Goal: Task Accomplishment & Management: Manage account settings

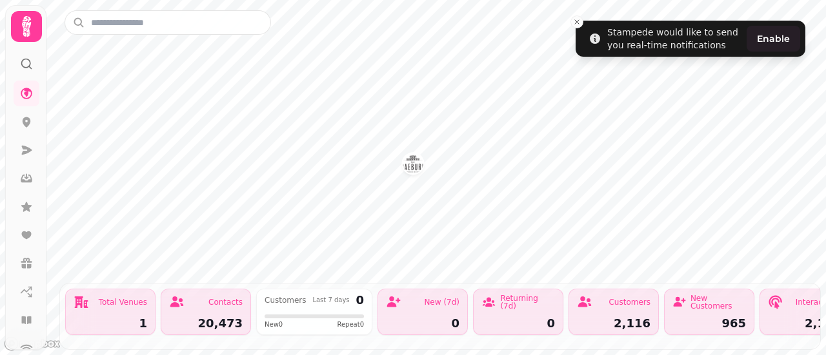
click at [15, 37] on icon at bounding box center [27, 27] width 26 height 26
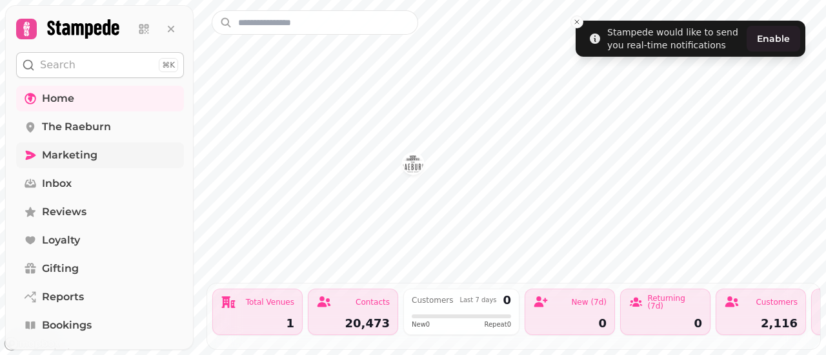
click at [88, 159] on span "Marketing" at bounding box center [69, 155] width 55 height 15
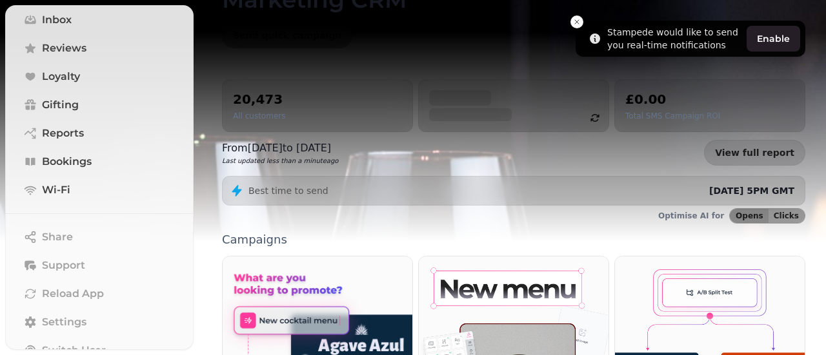
scroll to position [76, 0]
drag, startPoint x: 267, startPoint y: 96, endPoint x: 247, endPoint y: 106, distance: 22.5
click at [247, 106] on h2 "20,473" at bounding box center [259, 99] width 52 height 18
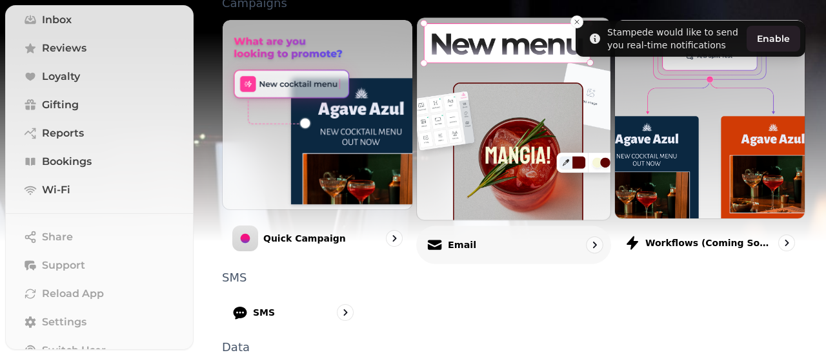
click at [459, 239] on p "Email" at bounding box center [462, 245] width 28 height 13
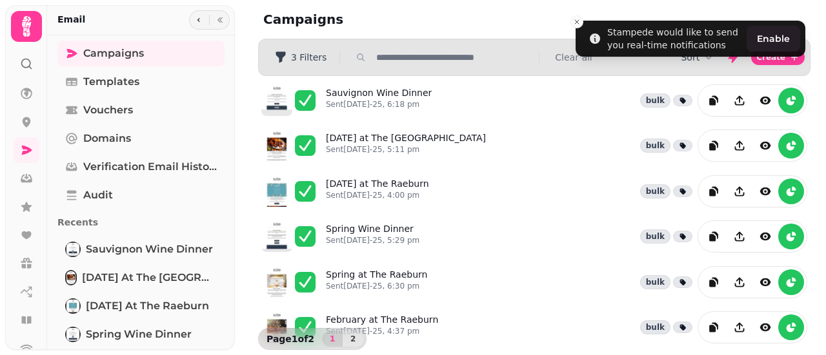
click at [25, 32] on icon at bounding box center [27, 27] width 26 height 26
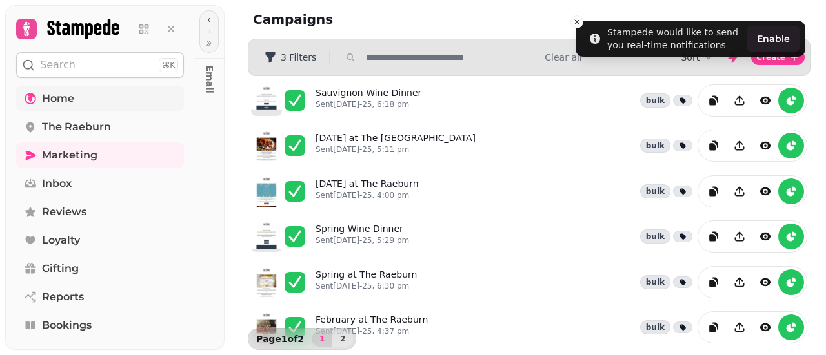
click at [47, 86] on link "Home" at bounding box center [100, 99] width 168 height 26
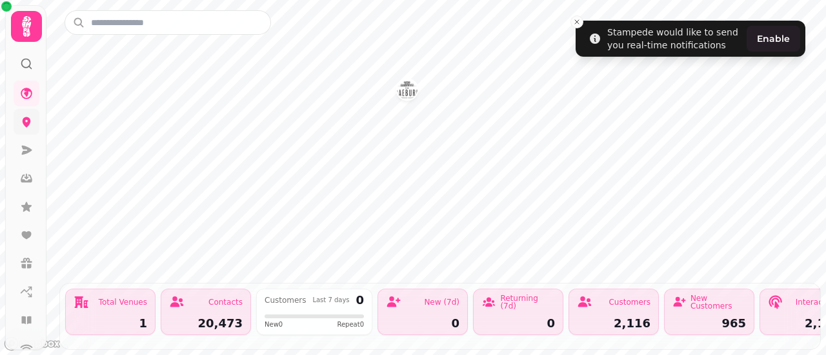
click at [23, 120] on icon at bounding box center [27, 122] width 8 height 10
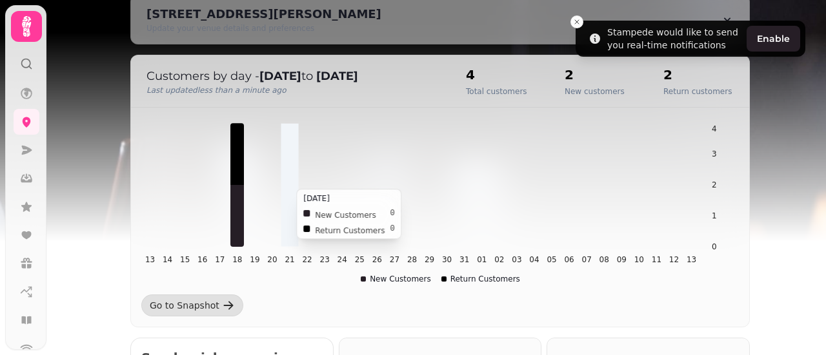
scroll to position [6, 0]
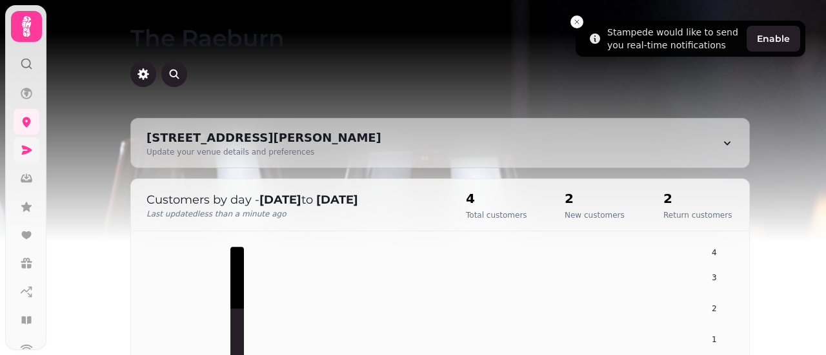
click at [17, 150] on link at bounding box center [27, 150] width 26 height 26
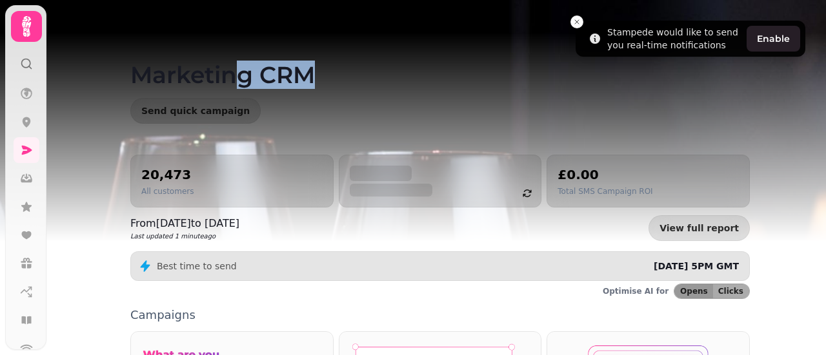
drag, startPoint x: 301, startPoint y: 73, endPoint x: 224, endPoint y: 73, distance: 76.1
click at [224, 73] on h1 "Marketing CRM" at bounding box center [439, 59] width 619 height 57
click at [273, 90] on div "Marketing CRM Send quick campaign" at bounding box center [440, 77] width 660 height 155
drag, startPoint x: 310, startPoint y: 72, endPoint x: 259, endPoint y: 66, distance: 50.6
click at [259, 66] on h1 "Marketing CRM" at bounding box center [439, 59] width 619 height 57
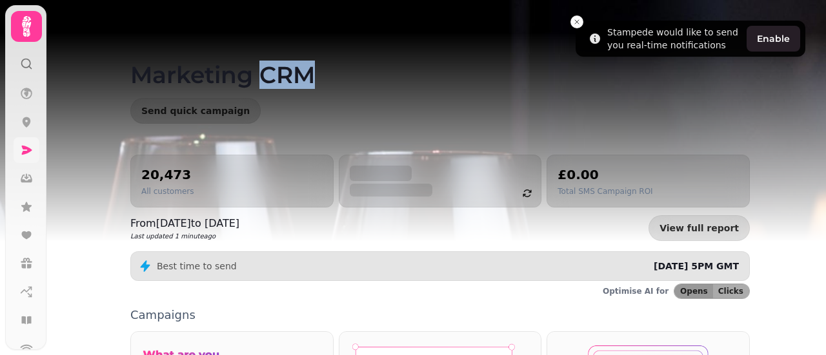
click at [17, 157] on link at bounding box center [27, 150] width 26 height 26
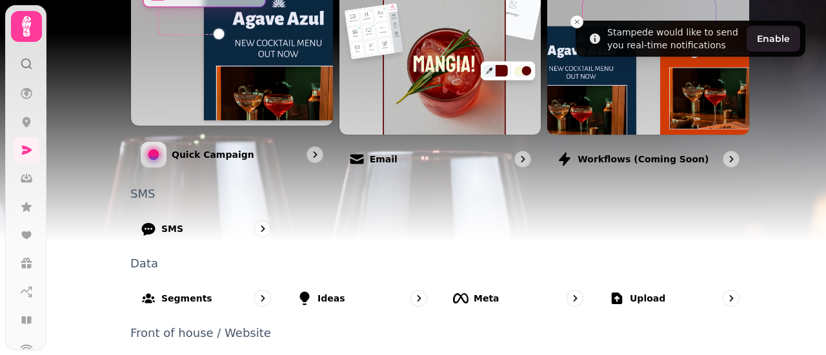
scroll to position [408, 0]
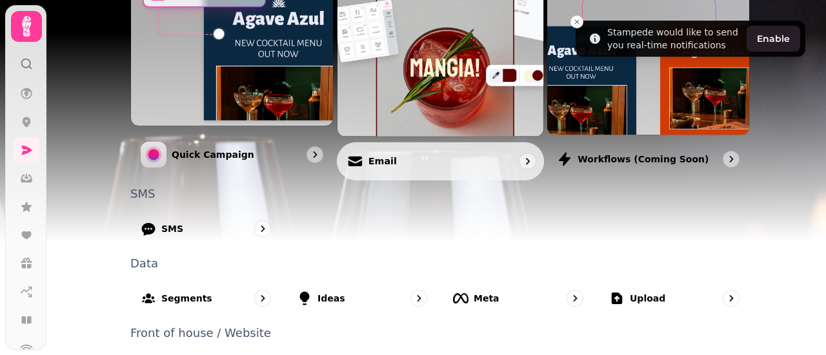
click at [411, 156] on div "Email" at bounding box center [440, 161] width 207 height 38
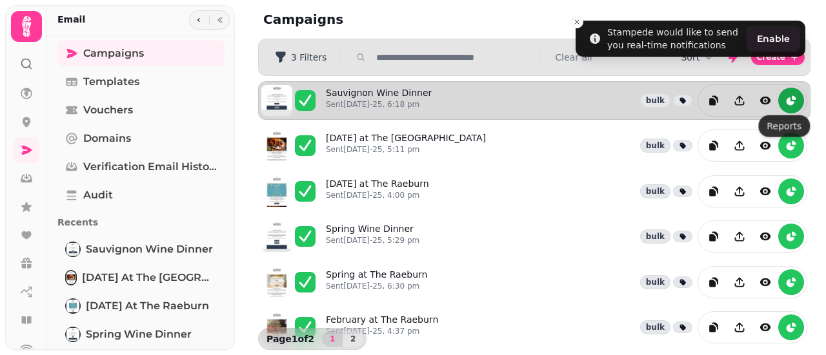
click at [788, 96] on button "reports" at bounding box center [791, 101] width 26 height 26
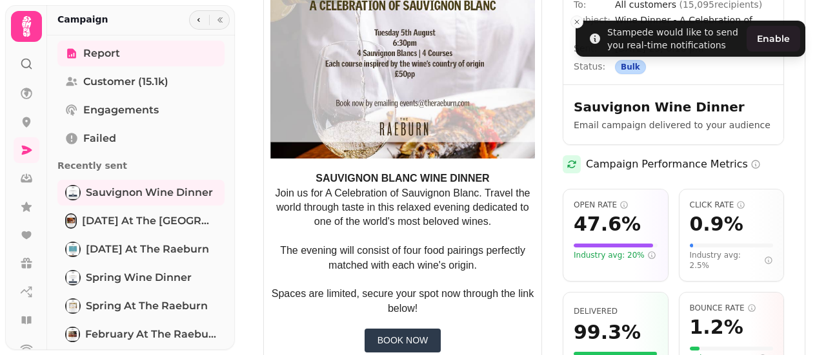
scroll to position [169, 0]
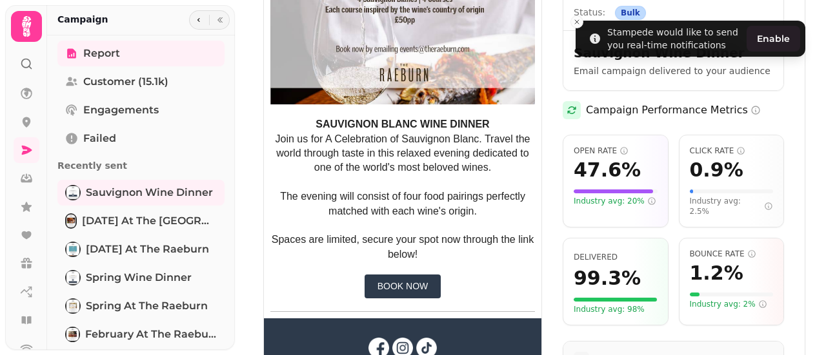
click at [606, 196] on span "Industry avg: 20%" at bounding box center [614, 201] width 83 height 10
drag, startPoint x: 718, startPoint y: 199, endPoint x: 744, endPoint y: 204, distance: 26.3
click at [744, 204] on span "Industry avg: 2.5%" at bounding box center [731, 206] width 84 height 21
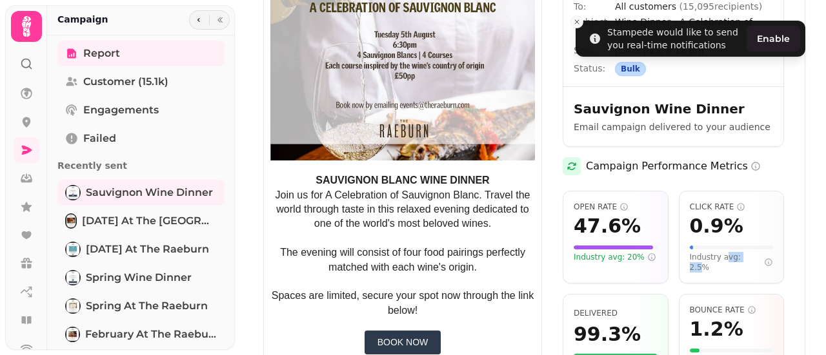
scroll to position [179, 0]
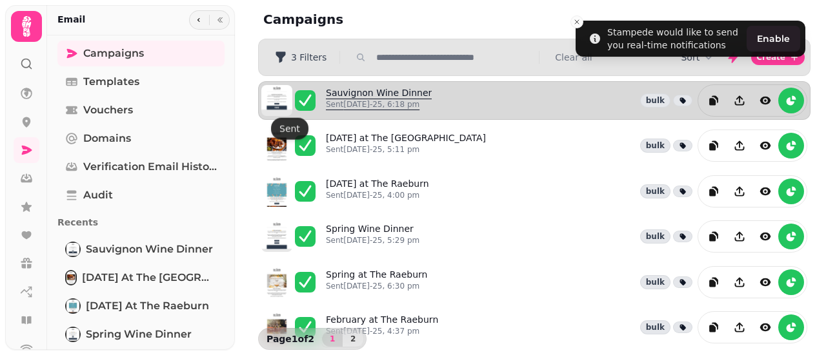
click at [365, 97] on link "Sauvignon Wine Dinner Sent 15th Jul-25, 6:18 pm" at bounding box center [379, 100] width 106 height 28
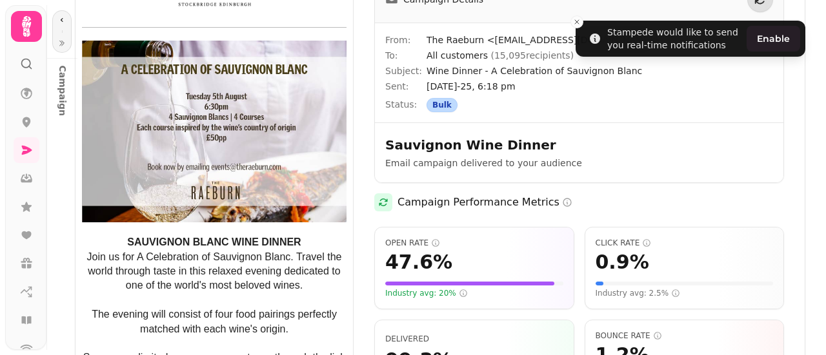
scroll to position [22, 0]
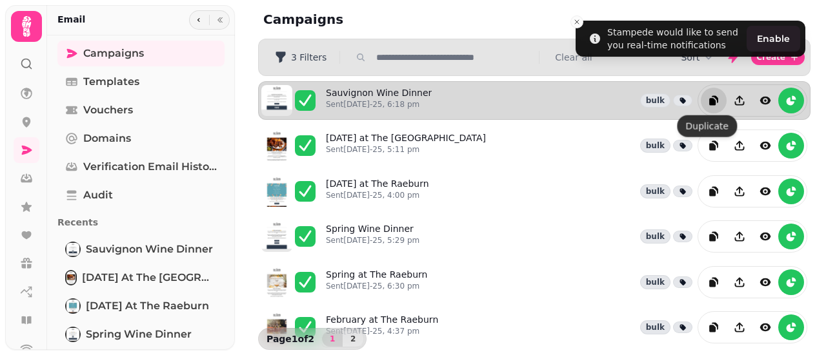
click at [707, 94] on icon "duplicate" at bounding box center [713, 100] width 13 height 13
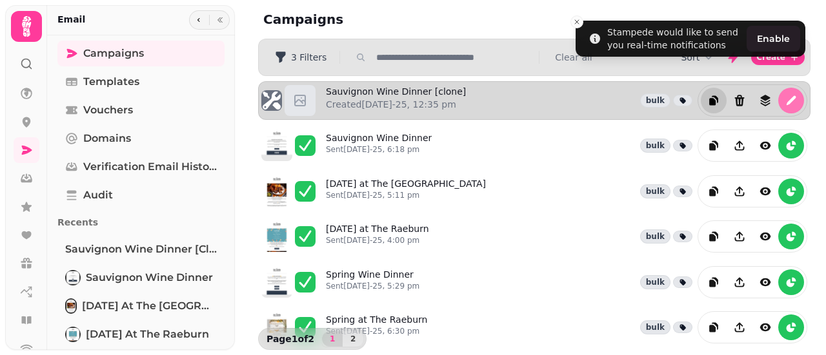
click at [784, 99] on icon "edit" at bounding box center [790, 100] width 13 height 13
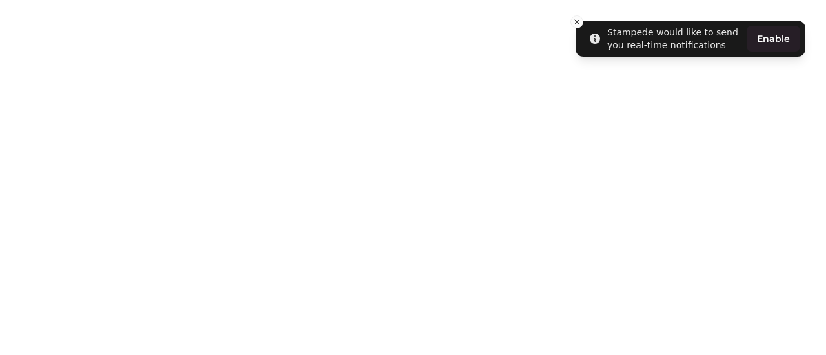
select select "**********"
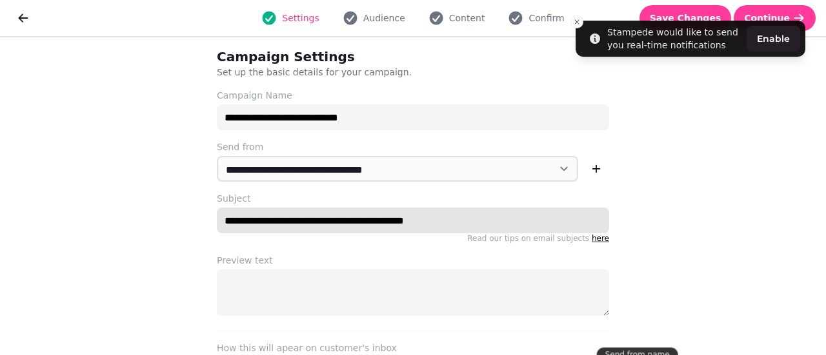
click at [226, 224] on input "**********" at bounding box center [413, 221] width 392 height 26
drag, startPoint x: 464, startPoint y: 218, endPoint x: 286, endPoint y: 232, distance: 179.2
click at [286, 232] on input "**********" at bounding box center [413, 221] width 392 height 26
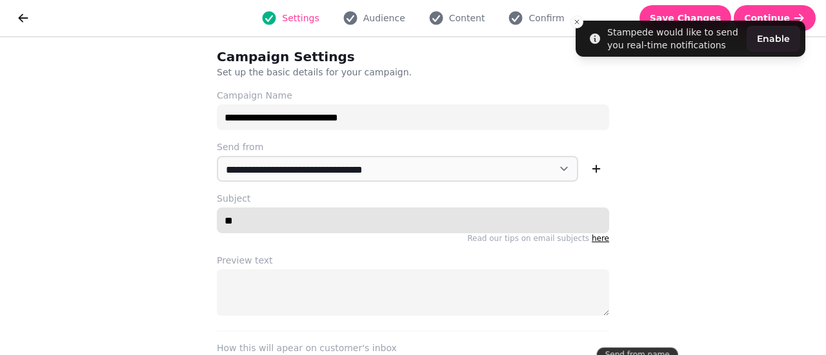
type input "*"
click at [267, 223] on input "**********" at bounding box center [413, 221] width 392 height 26
click at [346, 226] on input "**********" at bounding box center [413, 221] width 392 height 26
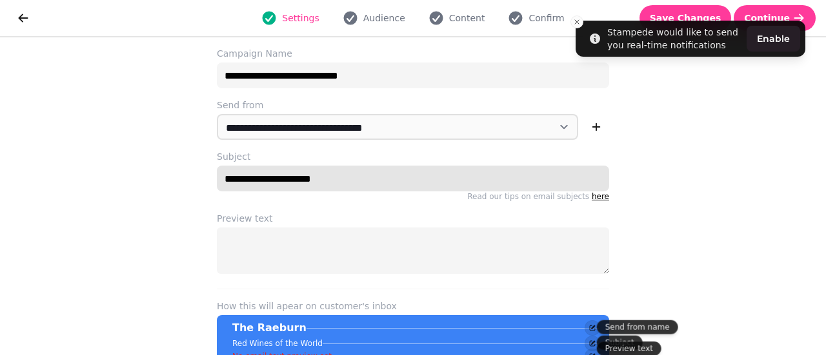
type input "**********"
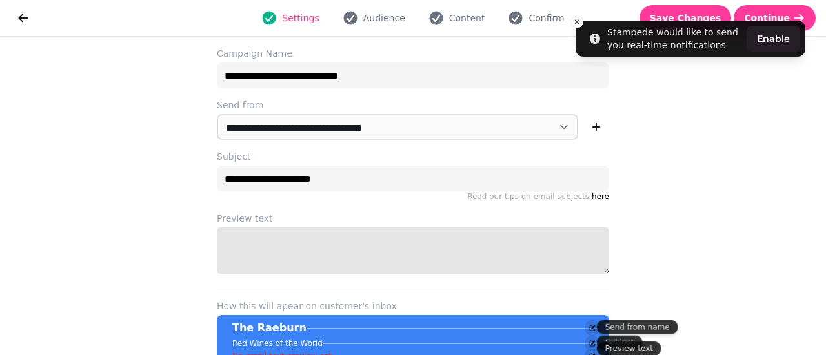
click at [271, 251] on textarea "Preview text" at bounding box center [413, 251] width 392 height 46
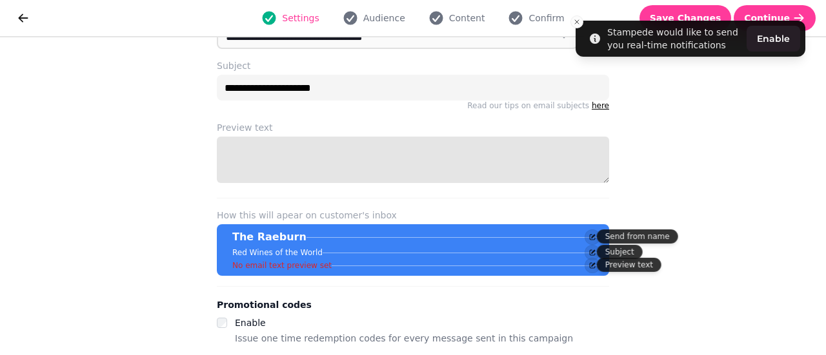
scroll to position [0, 0]
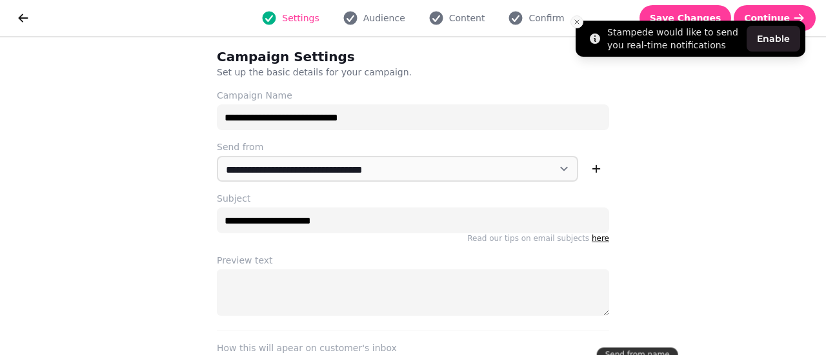
click at [578, 23] on icon "Close toast" at bounding box center [577, 22] width 8 height 8
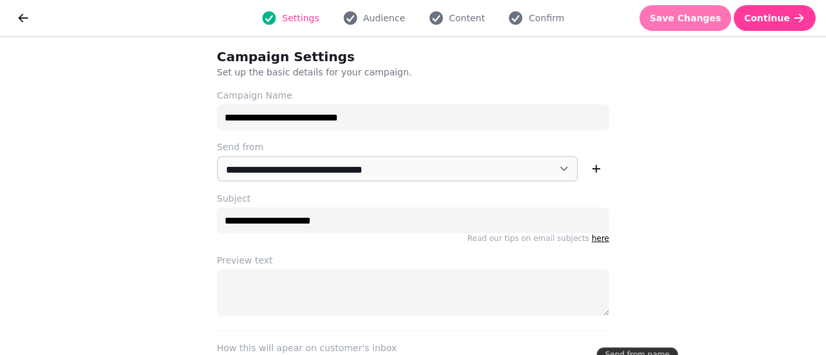
click at [677, 20] on span "Save Changes" at bounding box center [685, 18] width 72 height 9
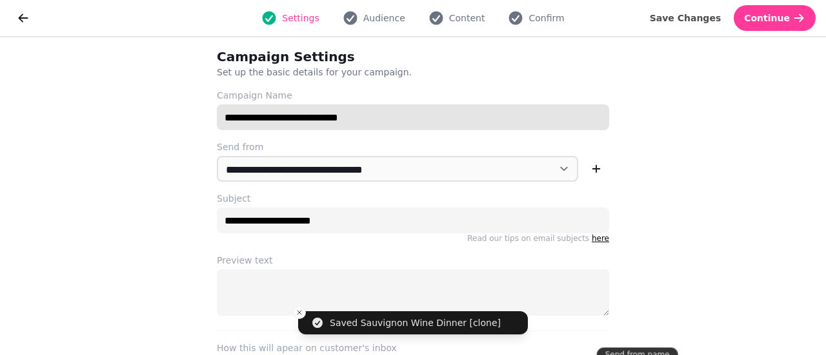
click at [235, 126] on input "**********" at bounding box center [413, 117] width 392 height 26
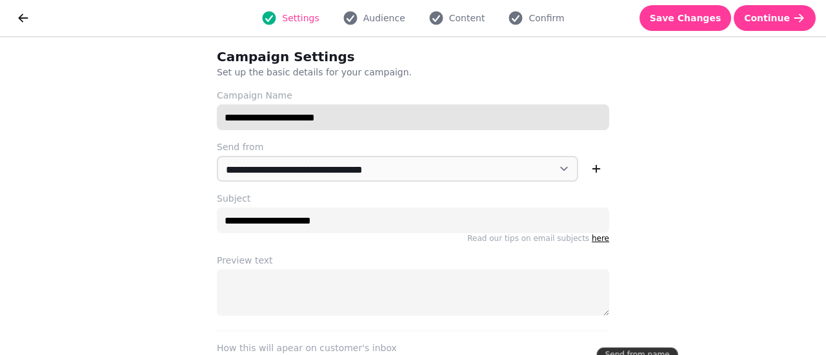
click at [360, 121] on input "**********" at bounding box center [413, 117] width 392 height 26
type input "**********"
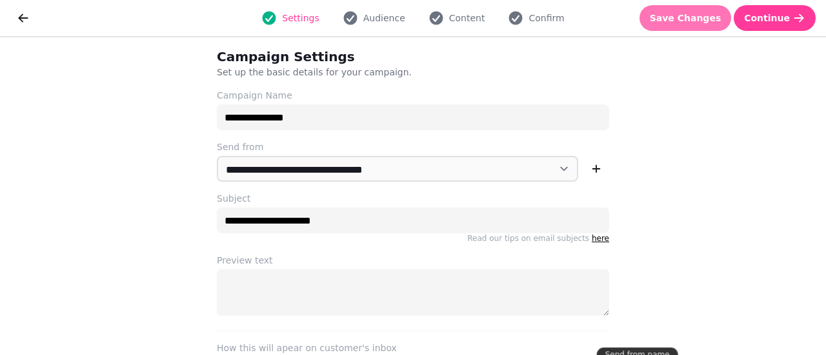
click at [698, 19] on span "Save Changes" at bounding box center [685, 18] width 72 height 9
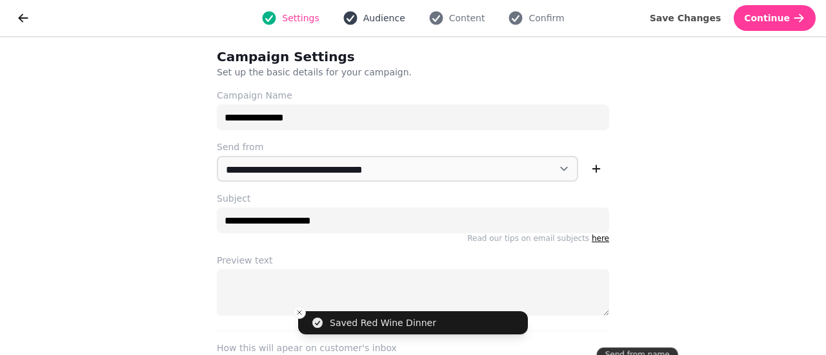
click at [381, 17] on span "Audience" at bounding box center [384, 18] width 42 height 13
select select "***"
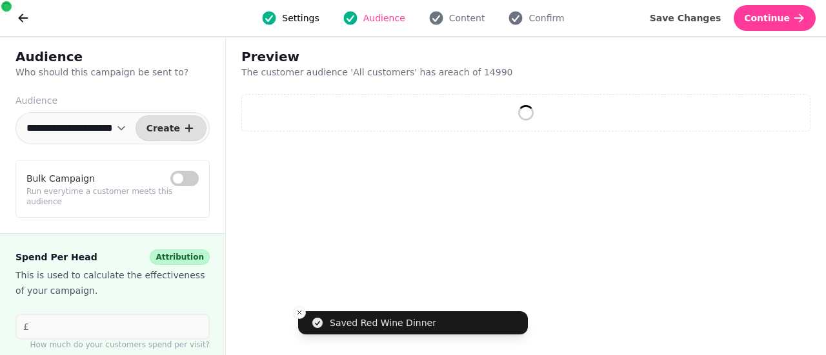
select select "**"
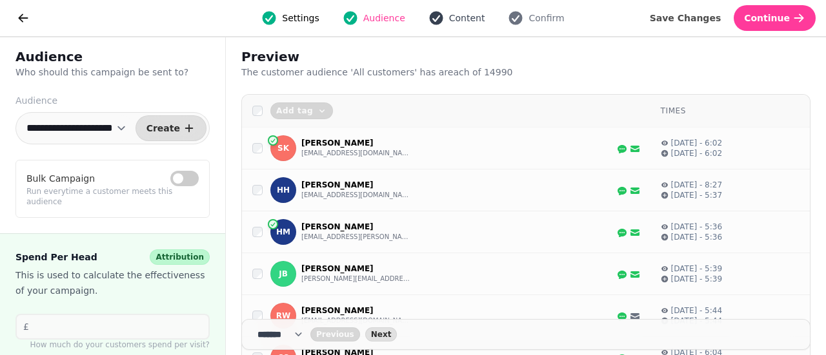
click at [440, 17] on icon "button" at bounding box center [436, 19] width 14 height 14
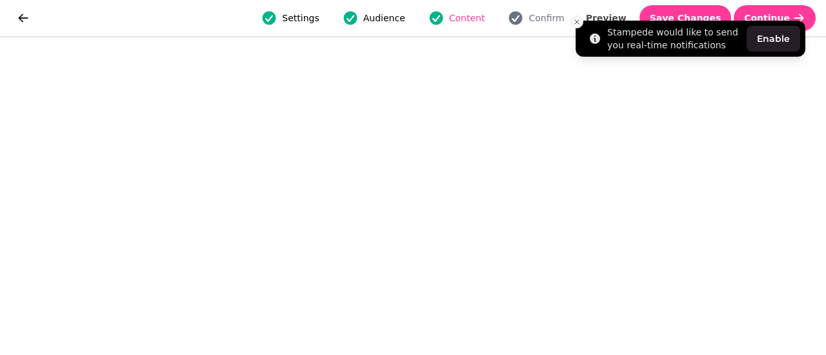
click at [578, 21] on icon "Close toast" at bounding box center [577, 22] width 8 height 8
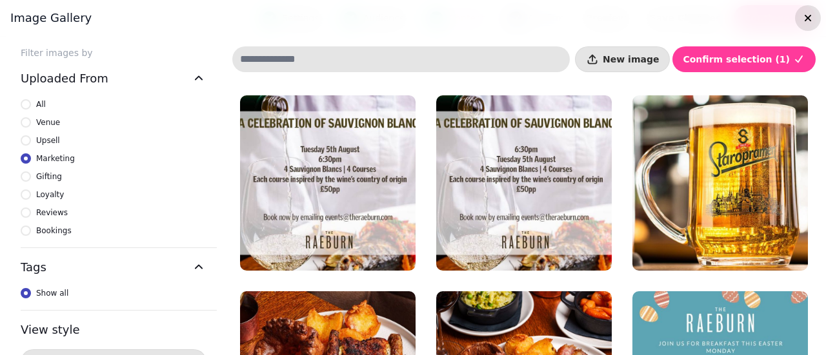
click at [806, 12] on button "button" at bounding box center [808, 18] width 26 height 26
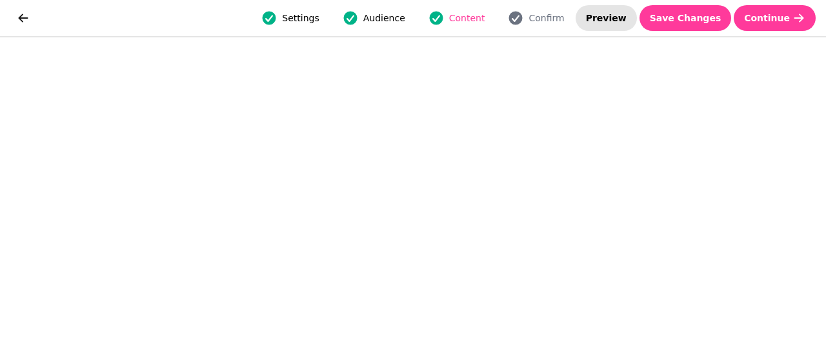
click at [626, 16] on span "Preview" at bounding box center [606, 18] width 41 height 9
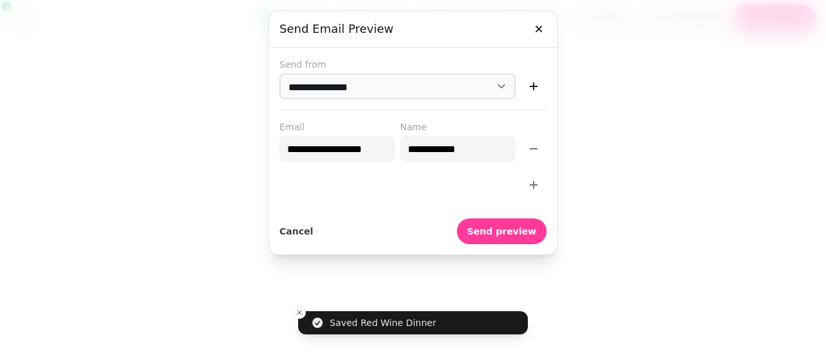
click at [534, 182] on icon "button" at bounding box center [533, 185] width 13 height 13
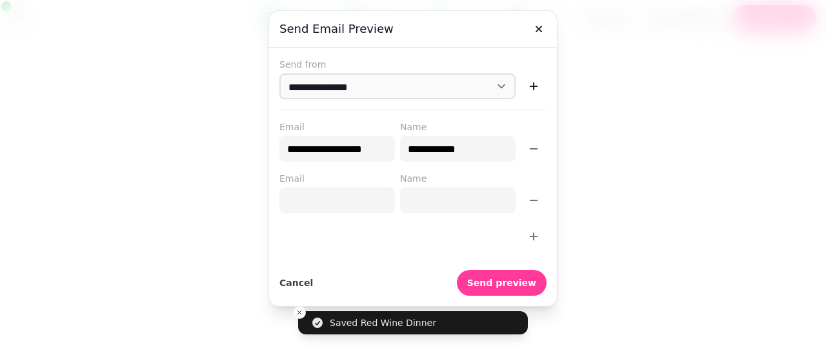
click at [373, 190] on input "Email" at bounding box center [336, 201] width 115 height 26
click at [446, 197] on input "Name" at bounding box center [457, 201] width 115 height 26
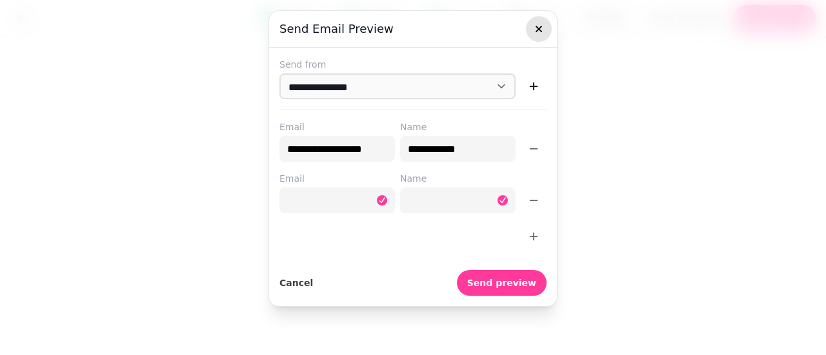
click at [538, 21] on button "button" at bounding box center [539, 29] width 26 height 26
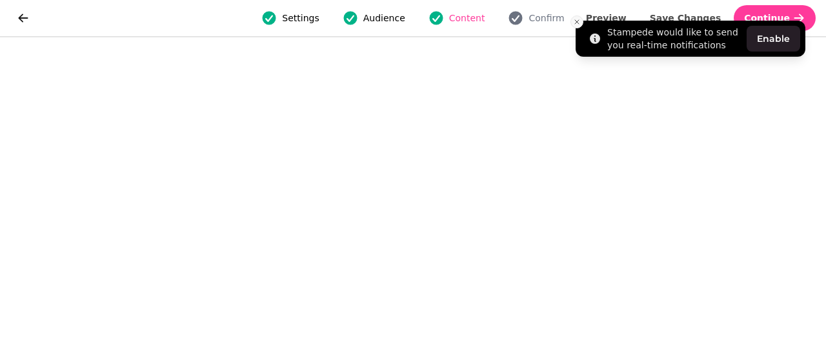
click at [578, 21] on icon "Close toast" at bounding box center [577, 22] width 8 height 8
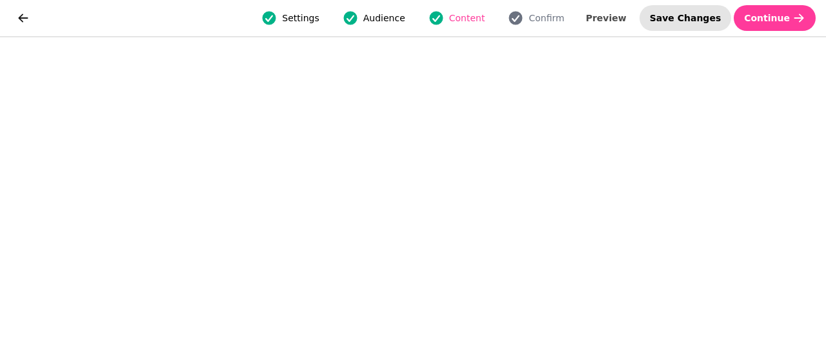
click at [671, 27] on button "Save Changes" at bounding box center [685, 18] width 92 height 26
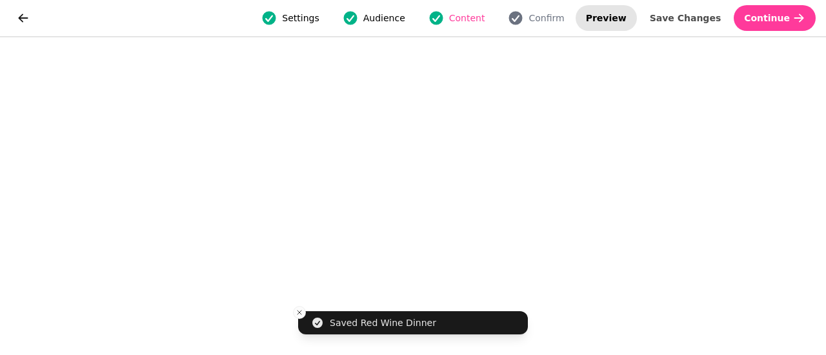
click at [626, 14] on span "Preview" at bounding box center [606, 18] width 41 height 9
select select "**********"
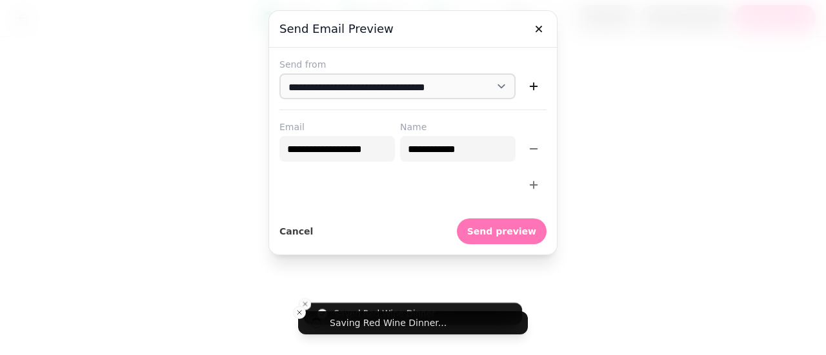
click at [507, 219] on button "Send preview" at bounding box center [502, 232] width 90 height 26
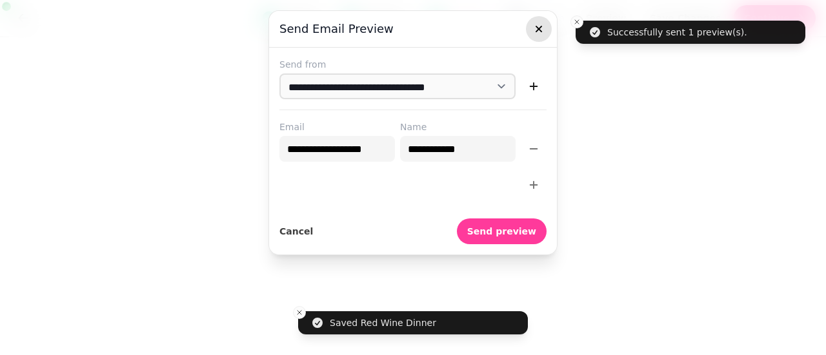
click at [530, 33] on button "button" at bounding box center [539, 29] width 26 height 26
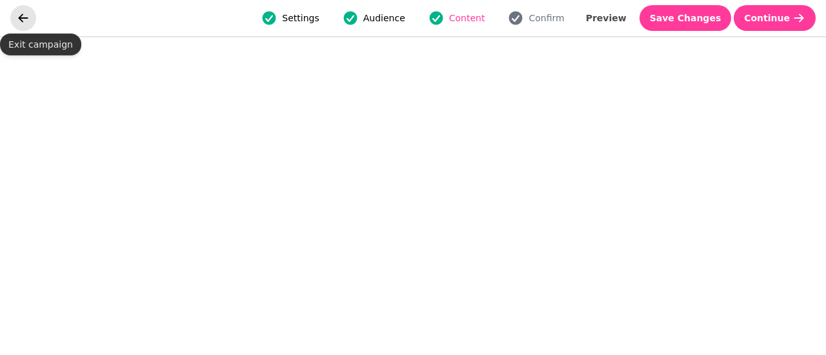
click at [27, 23] on icon "go back" at bounding box center [23, 18] width 13 height 13
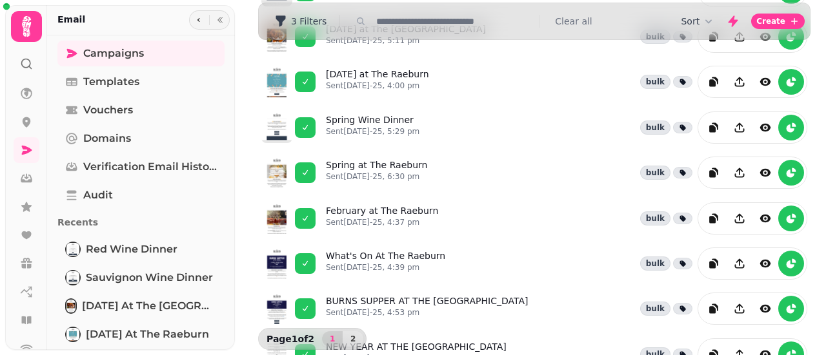
scroll to position [204, 0]
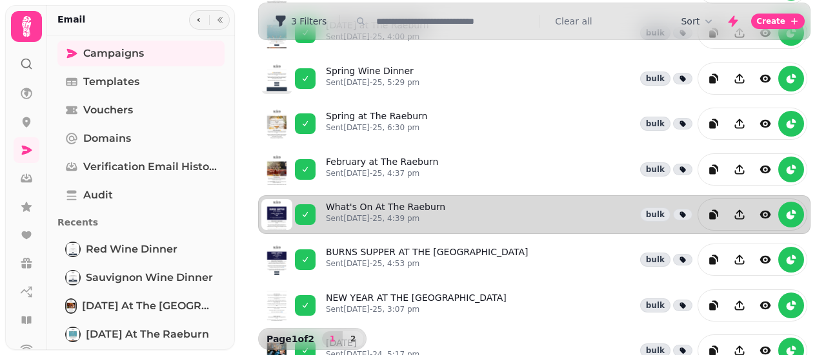
click at [557, 199] on div "What's On At The Raeburn Sent [DATE]-25, 4:39 pm bulk" at bounding box center [566, 215] width 481 height 32
click at [362, 201] on link "What's On At The Raeburn Sent [DATE]-25, 4:39 pm" at bounding box center [385, 215] width 119 height 28
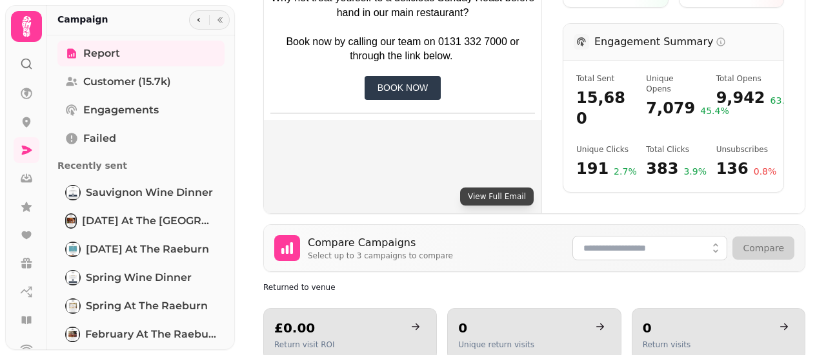
scroll to position [488, 12]
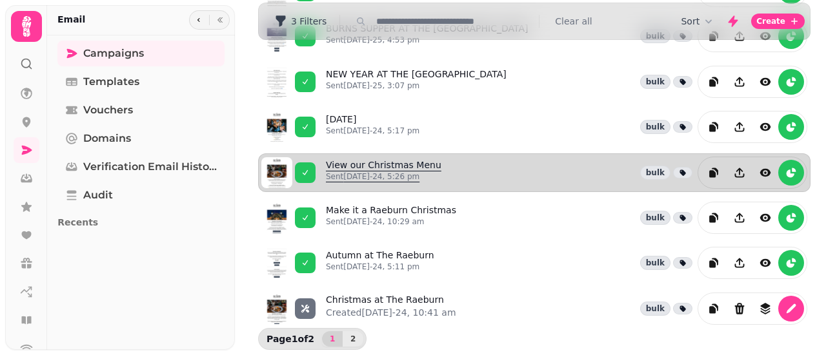
scroll to position [413, 0]
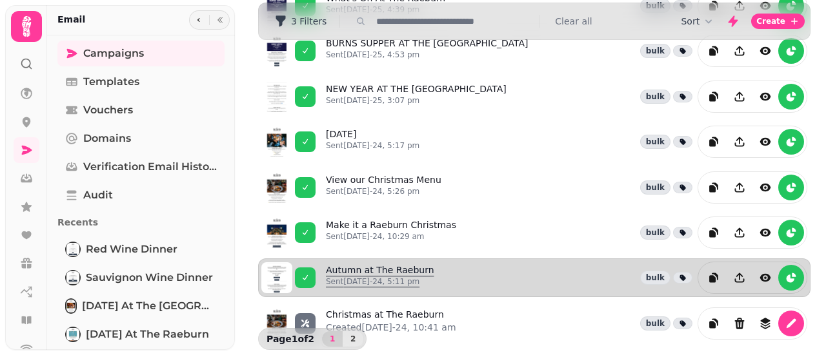
click at [416, 264] on link "Autumn at The Raeburn Sent [DATE]-24, 5:11 pm" at bounding box center [380, 278] width 108 height 28
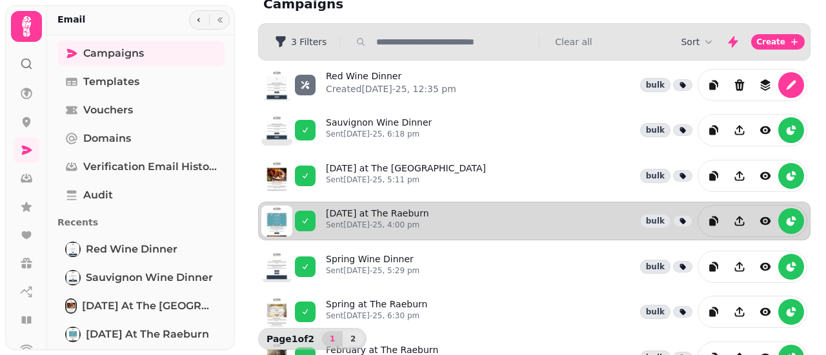
scroll to position [233, 0]
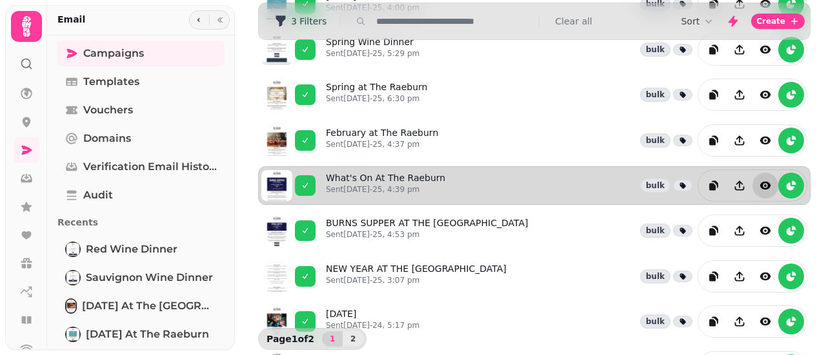
click at [760, 184] on icon "view" at bounding box center [764, 185] width 13 height 13
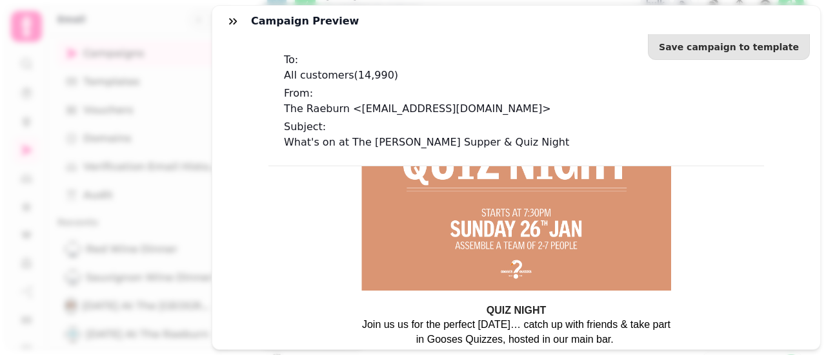
scroll to position [172, 0]
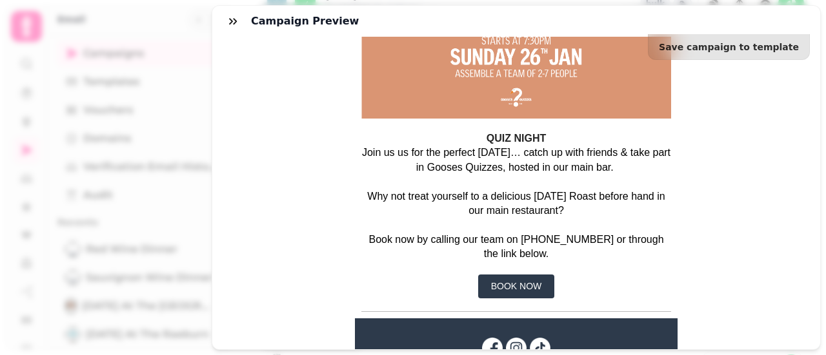
click at [203, 19] on div "Campaign preview Save campaign to template To: All customers ( 14,990 ) From: T…" at bounding box center [413, 182] width 826 height 345
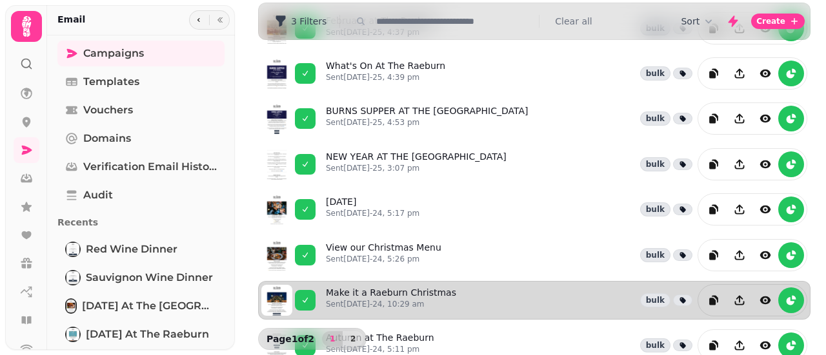
scroll to position [413, 0]
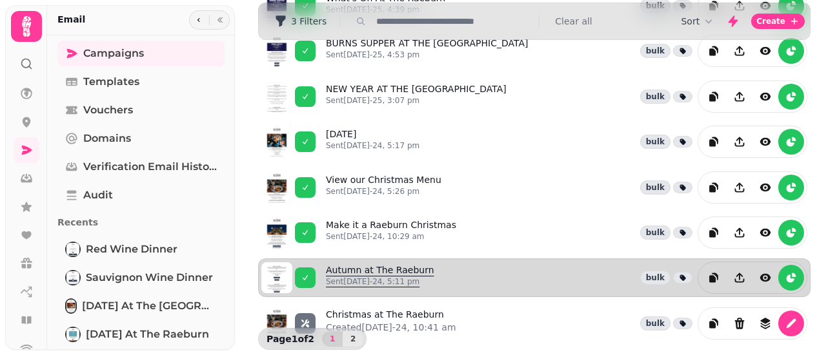
click at [379, 264] on link "Autumn at The Raeburn Sent [DATE]-24, 5:11 pm" at bounding box center [380, 278] width 108 height 28
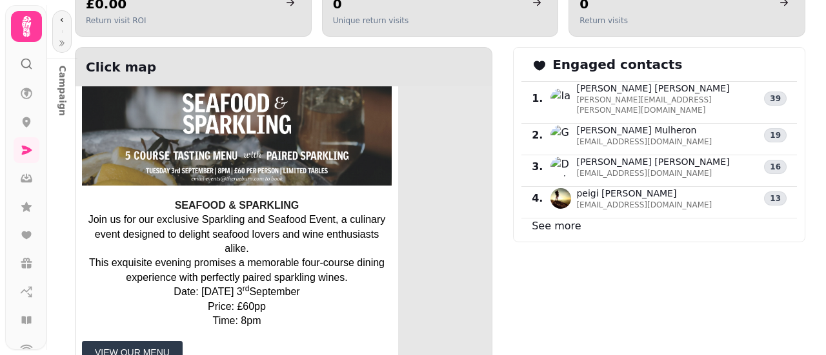
scroll to position [755, 0]
click at [549, 219] on link "See more" at bounding box center [555, 225] width 49 height 12
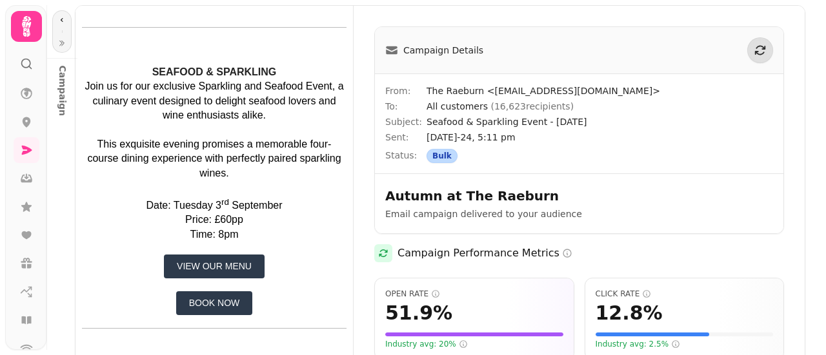
select select "**"
